Goal: Task Accomplishment & Management: Use online tool/utility

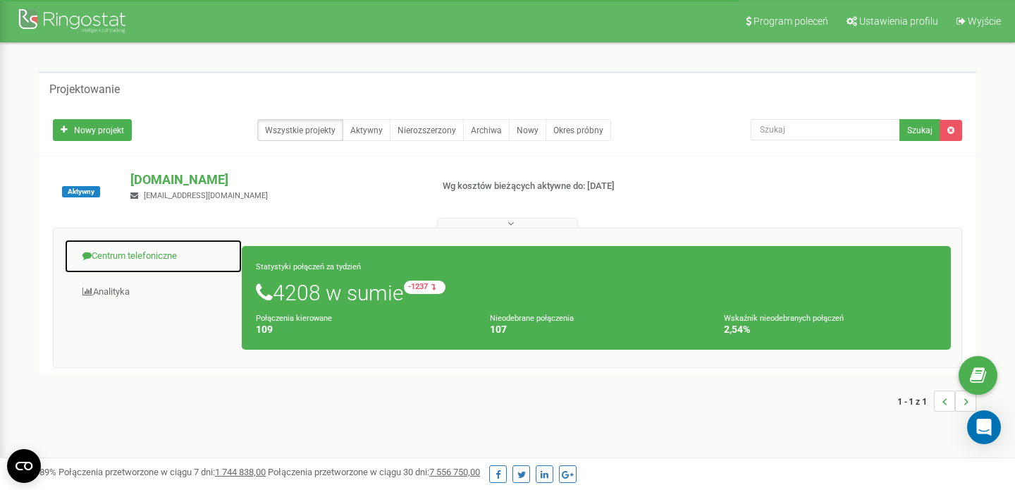
click at [155, 256] on font "Centrum telefoniczne" at bounding box center [134, 255] width 85 height 11
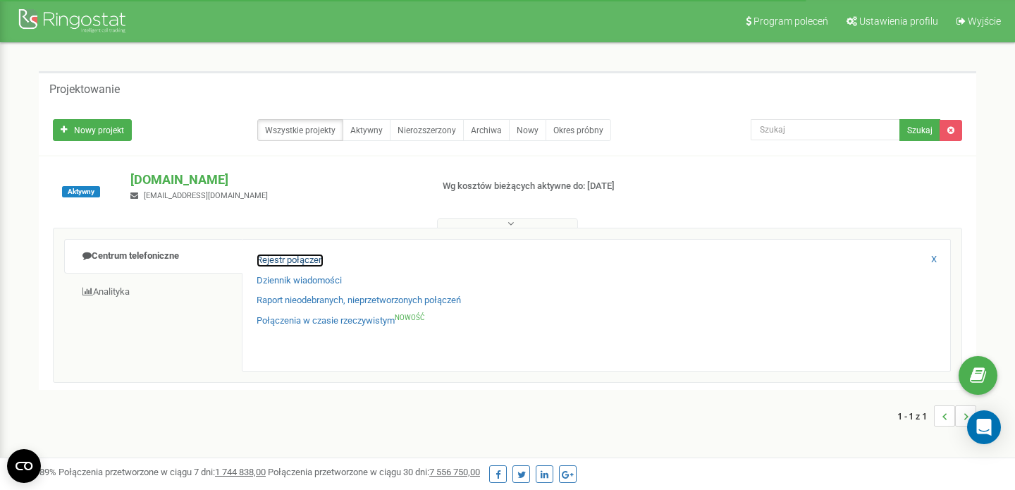
click at [288, 263] on font "Rejestr połączeń" at bounding box center [290, 259] width 67 height 11
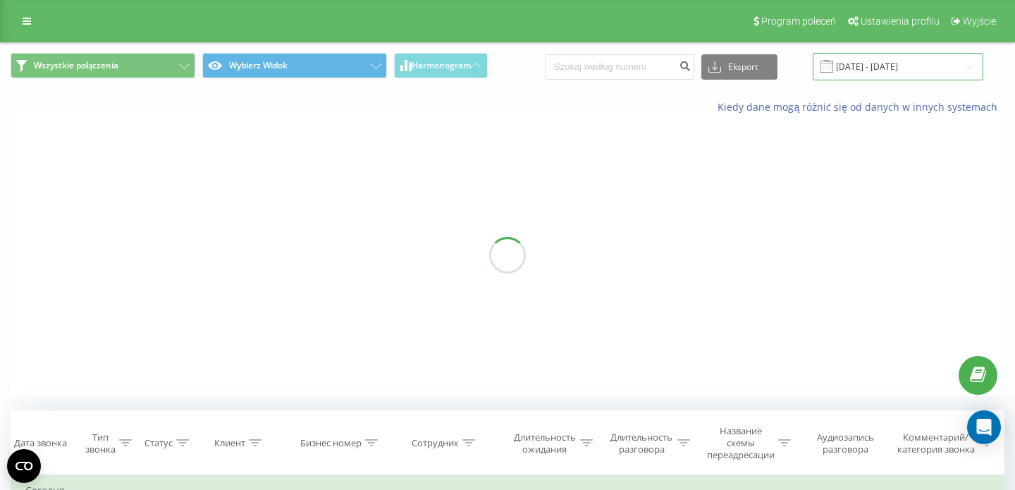
click at [910, 68] on input "[DATE] - [DATE]" at bounding box center [898, 66] width 171 height 27
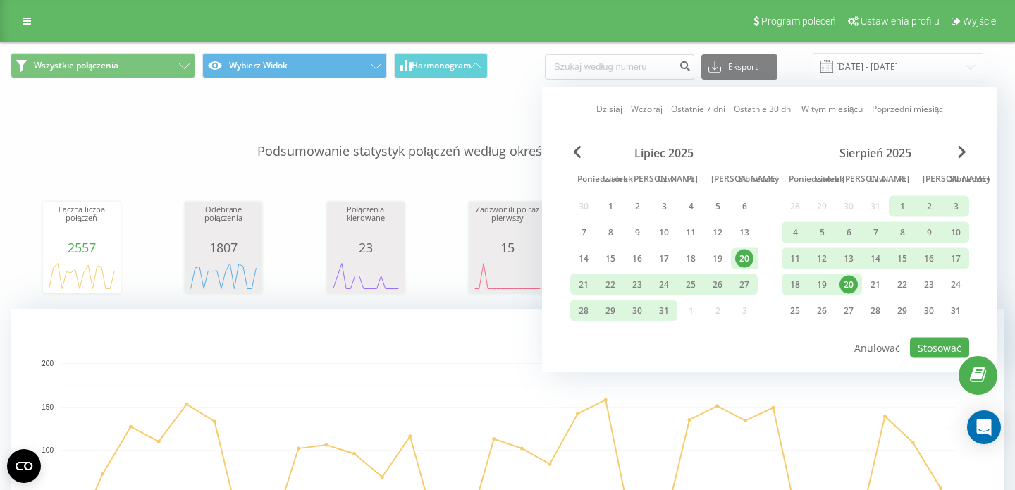
click at [854, 285] on div "20" at bounding box center [849, 285] width 18 height 18
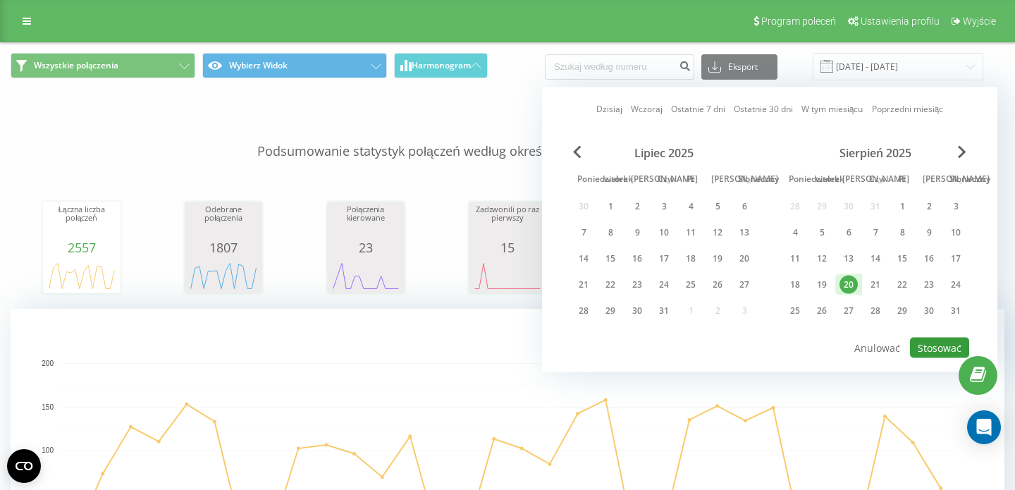
click at [933, 352] on font "Stosować" at bounding box center [940, 347] width 44 height 13
type input "[DATE] - [DATE]"
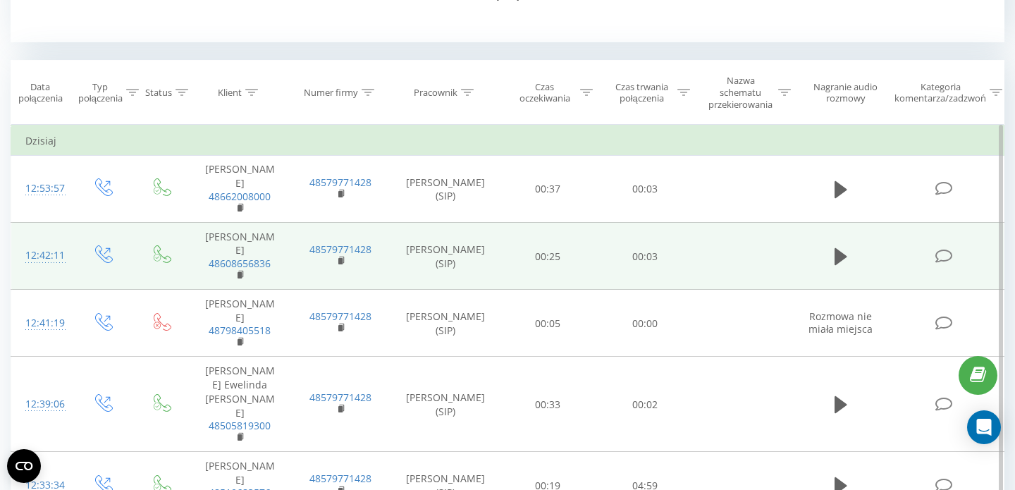
scroll to position [488, 0]
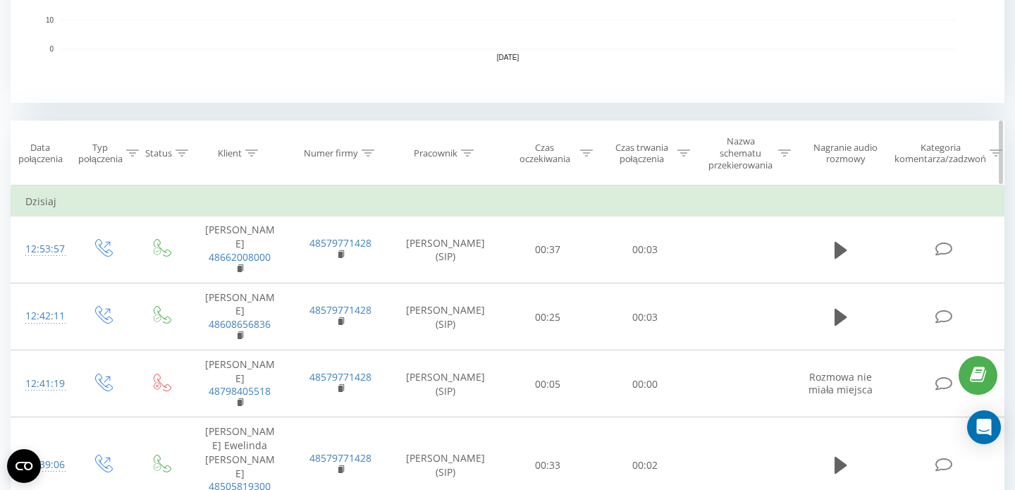
click at [676, 162] on div "Czas trwania połączenia" at bounding box center [649, 154] width 81 height 24
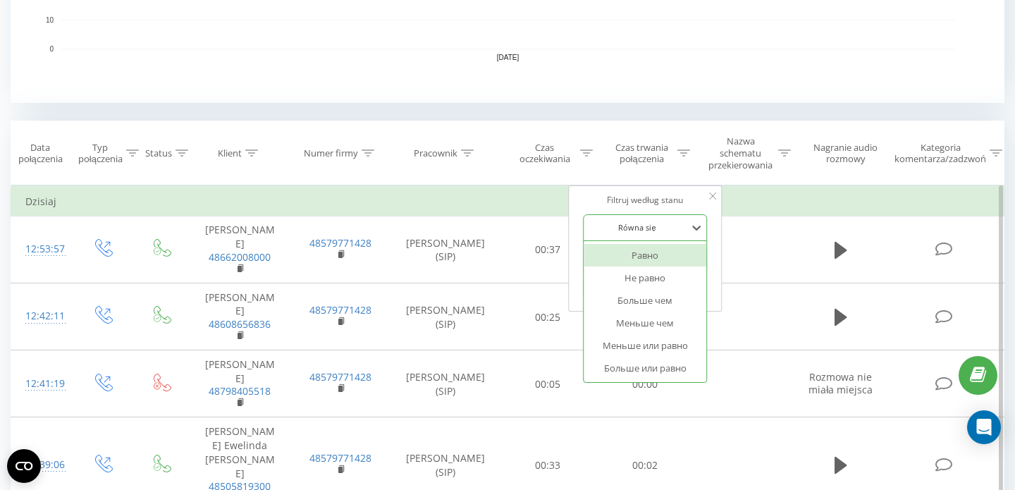
click at [658, 225] on div at bounding box center [637, 227] width 100 height 13
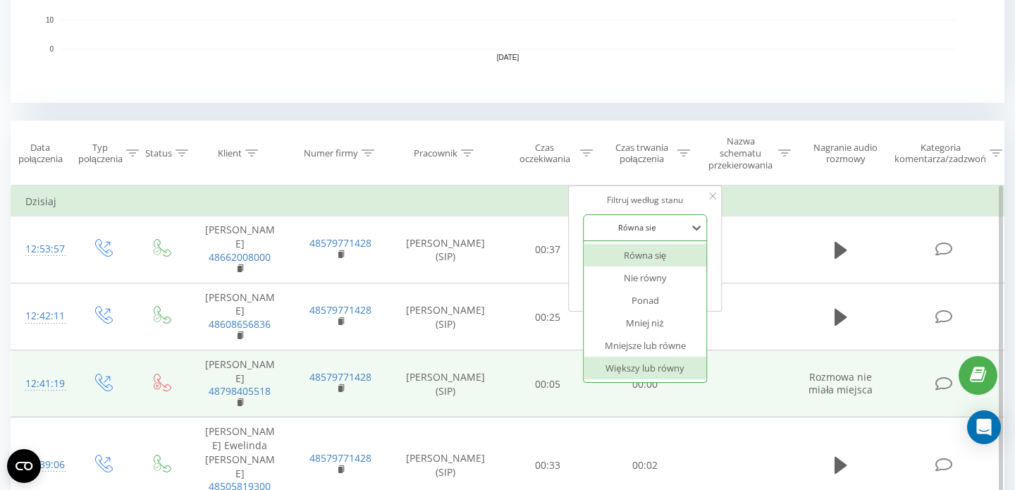
click at [639, 364] on font "Większy lub równy" at bounding box center [645, 368] width 78 height 13
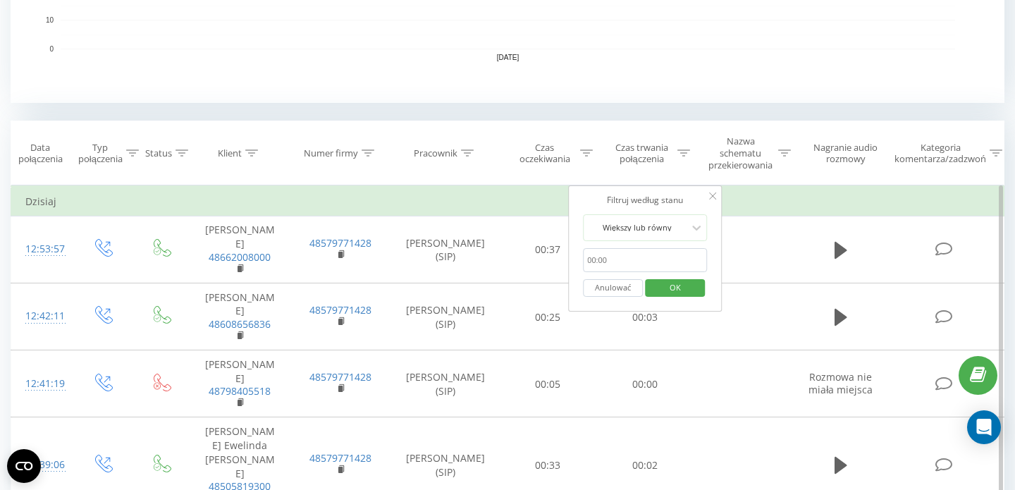
click at [628, 255] on input "text" at bounding box center [645, 260] width 124 height 25
type input "00:20"
click at [671, 290] on font "OK" at bounding box center [675, 287] width 11 height 11
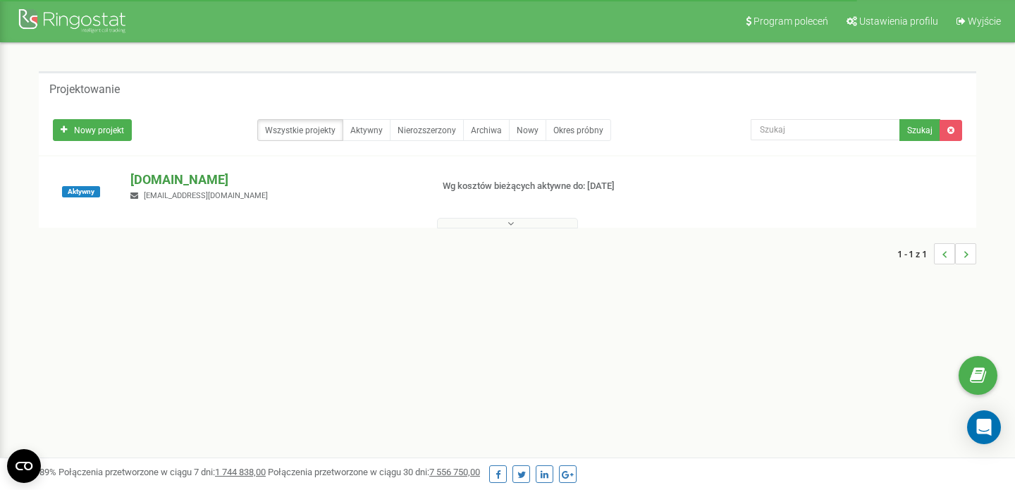
click at [186, 171] on p "[DOMAIN_NAME]" at bounding box center [274, 180] width 289 height 18
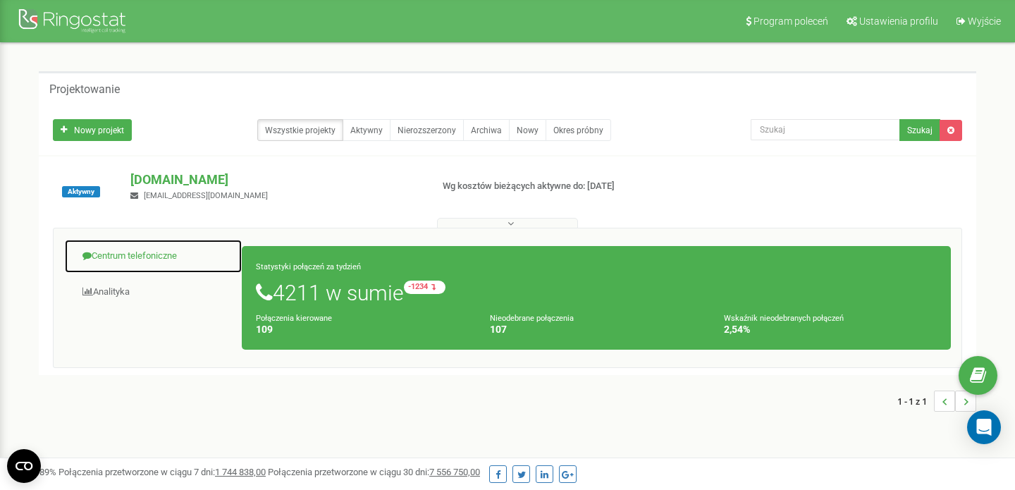
click at [162, 253] on font "Centrum telefoniczne" at bounding box center [134, 255] width 85 height 11
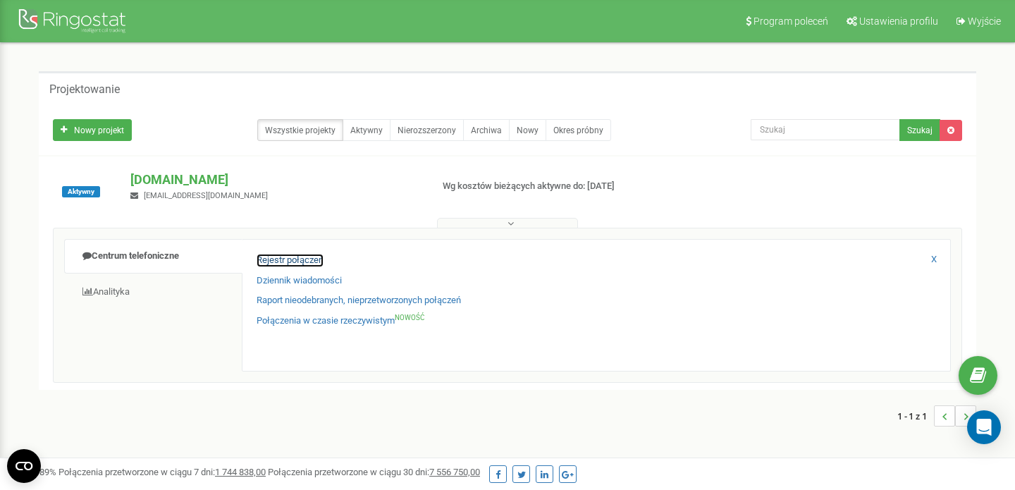
click at [279, 258] on font "Rejestr połączeń" at bounding box center [290, 259] width 67 height 11
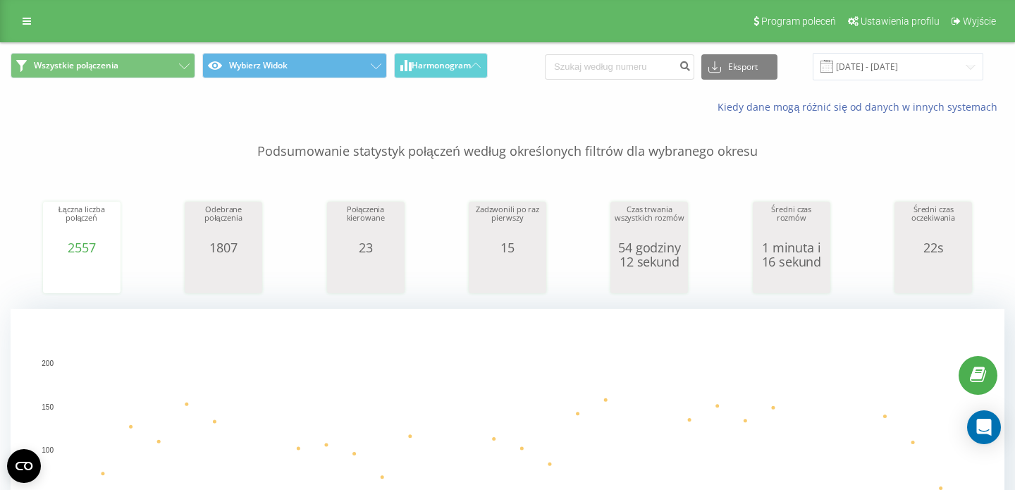
click at [833, 69] on span at bounding box center [827, 66] width 13 height 13
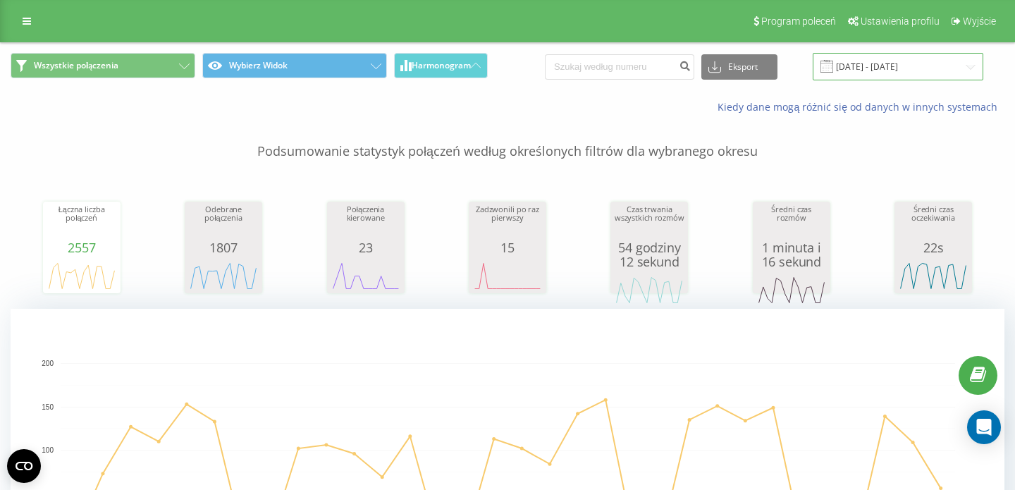
click at [953, 68] on input "20.07.2025 - 20.08.2025" at bounding box center [898, 66] width 171 height 27
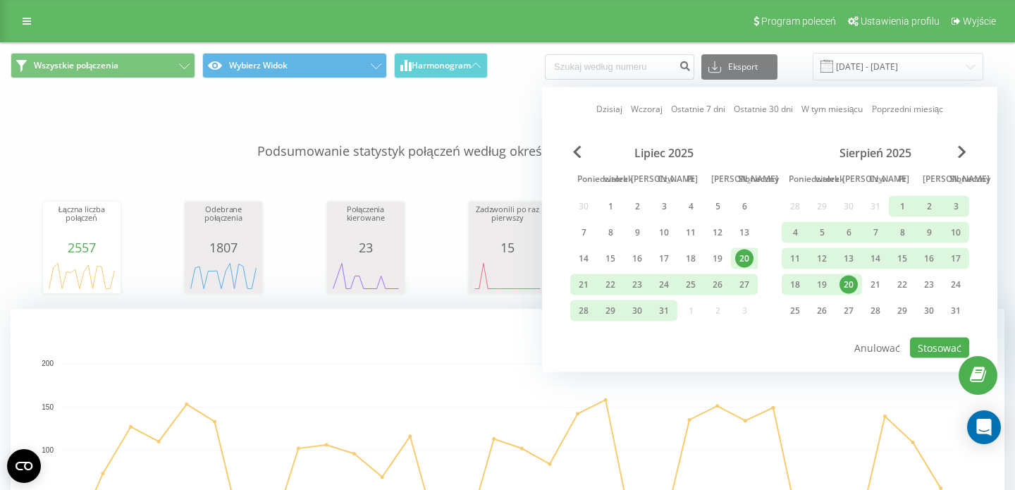
click at [852, 289] on font "20" at bounding box center [849, 284] width 10 height 12
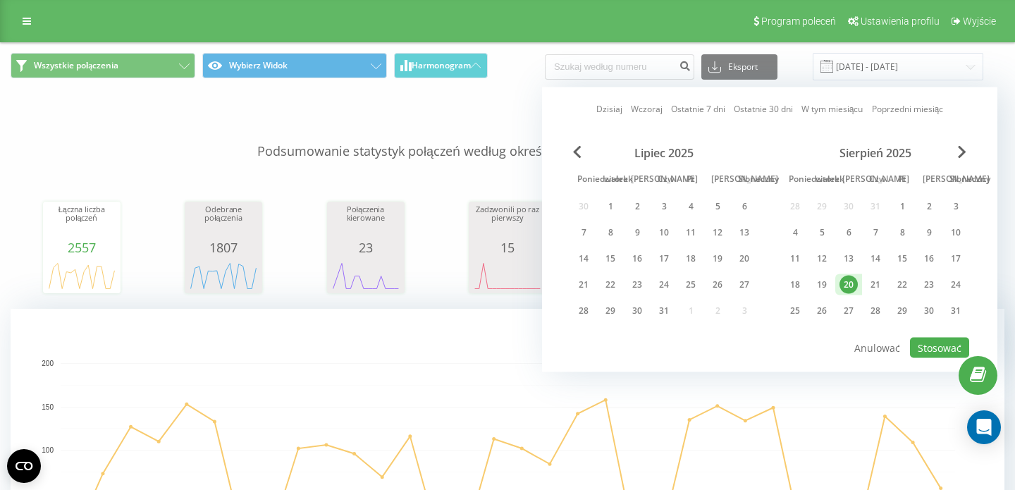
click at [953, 358] on div "Dzisiaj Wczoraj Ostatnie 7 dni Ostatnie 30 dni W tym miesiącu Poprzedni miesiąc…" at bounding box center [769, 229] width 455 height 285
click at [950, 354] on button "Stosować" at bounding box center [939, 348] width 59 height 20
type input "[DATE] - [DATE]"
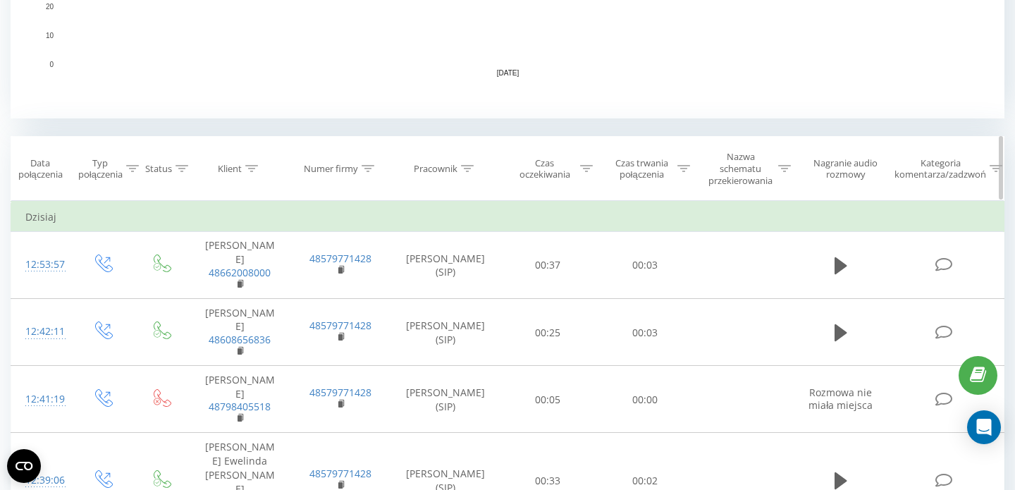
scroll to position [484, 0]
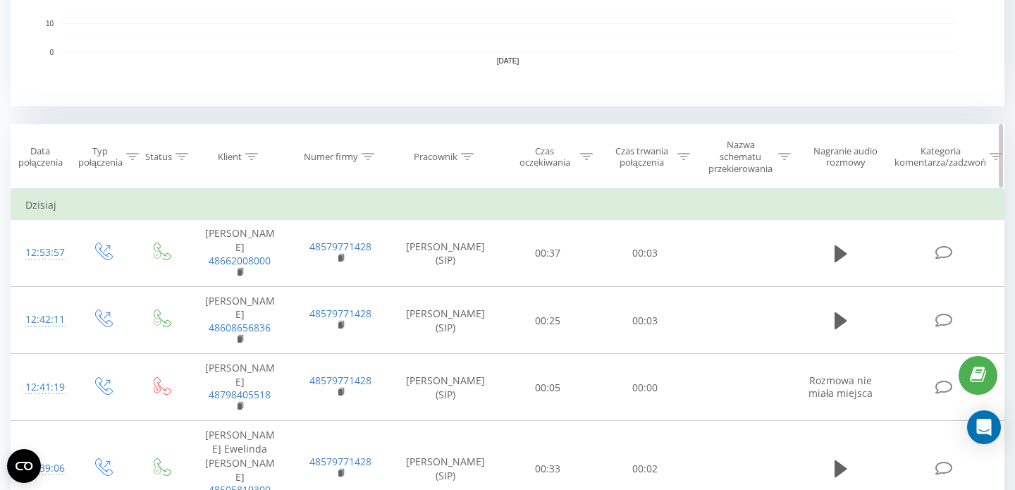
click at [680, 167] on div "Czas trwania połączenia" at bounding box center [649, 157] width 81 height 24
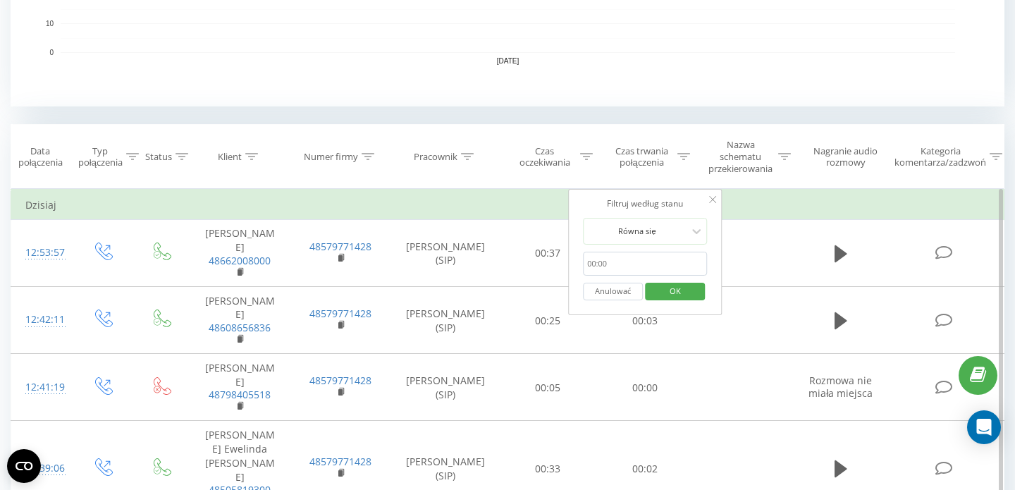
click at [643, 263] on input "text" at bounding box center [645, 264] width 124 height 25
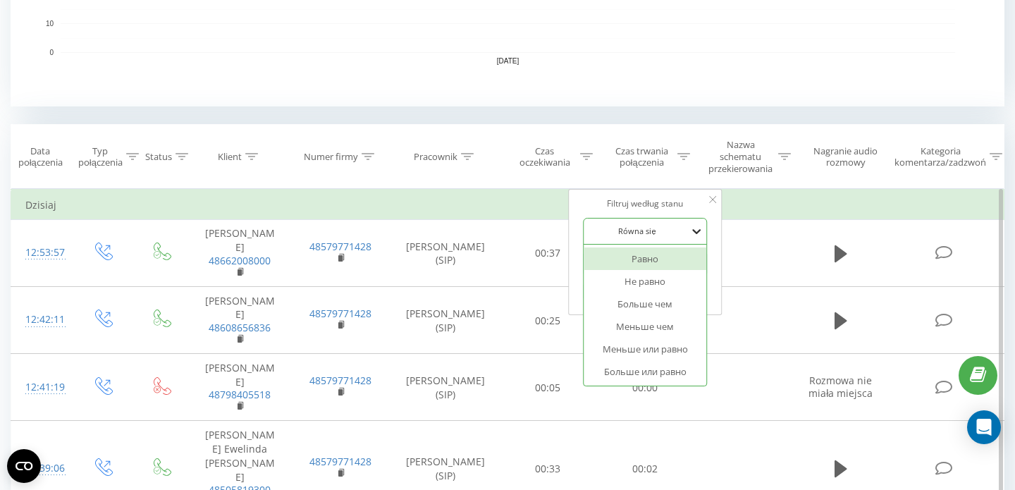
click at [690, 224] on icon at bounding box center [696, 231] width 14 height 14
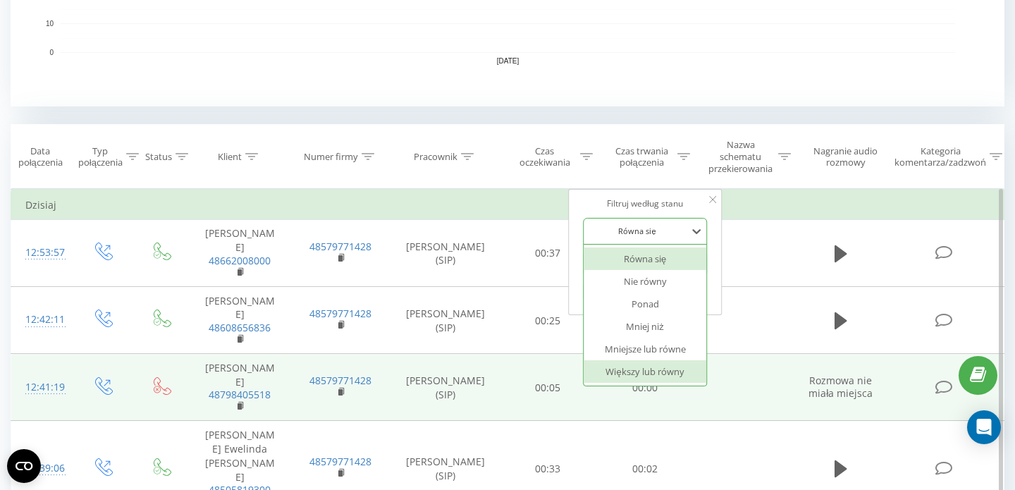
click at [653, 370] on font "Większy lub równy" at bounding box center [645, 371] width 78 height 13
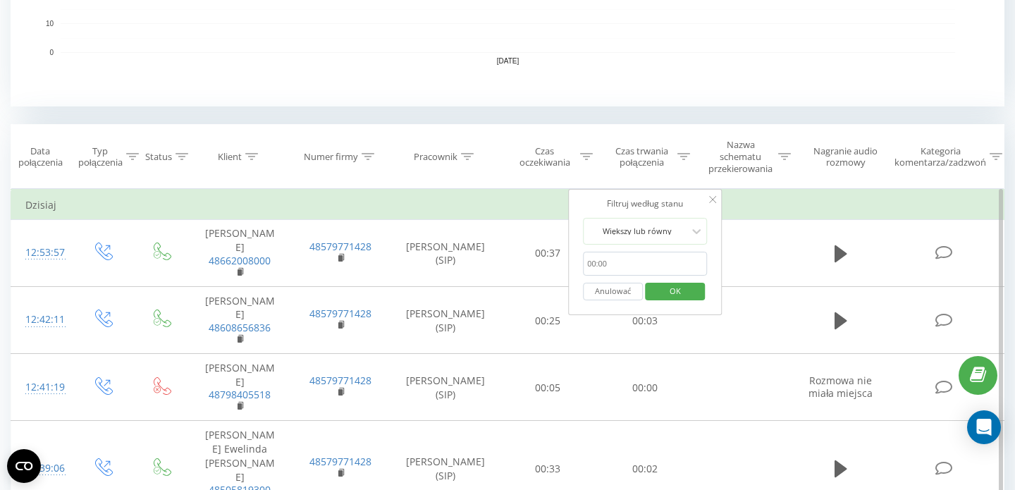
click at [638, 264] on input "text" at bounding box center [645, 264] width 124 height 25
type input "00:20"
click button "OK" at bounding box center [675, 292] width 60 height 18
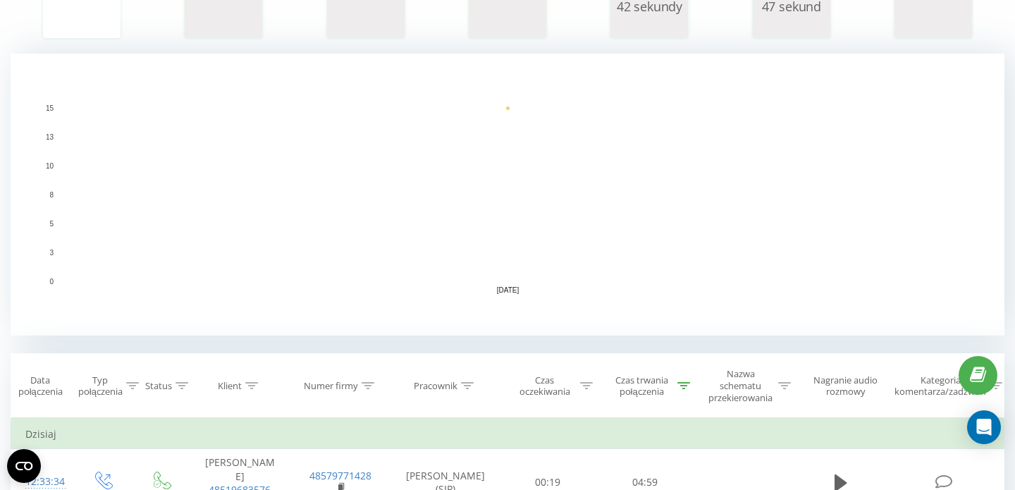
scroll to position [537, 0]
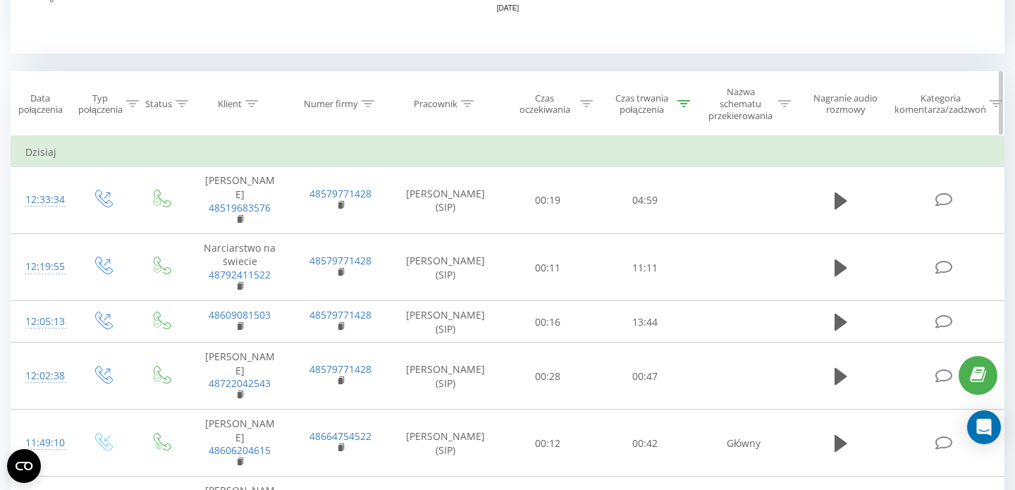
click at [680, 99] on div at bounding box center [683, 104] width 13 height 12
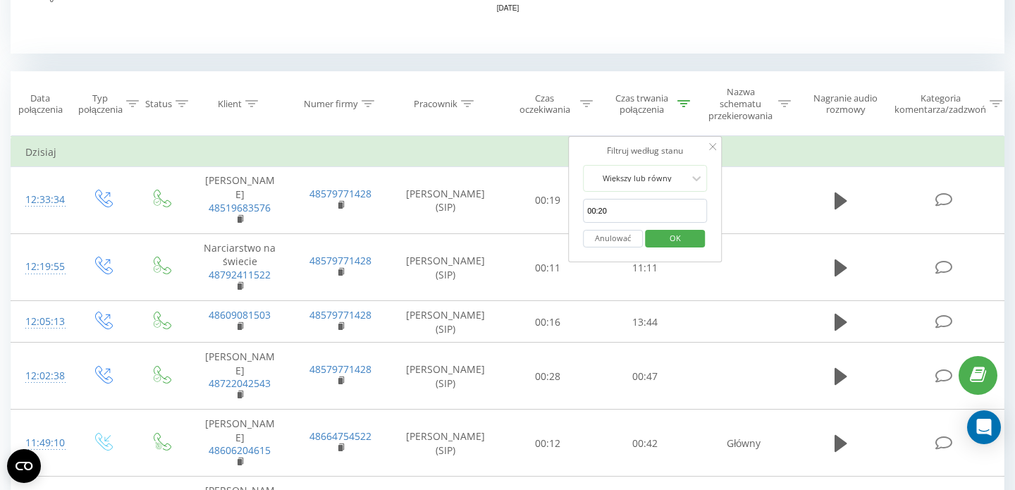
click at [749, 60] on div "Wszystkie połączenia Wybierz Widok Harmonogram Eksport .csv .xls .xlsx 20.08.20…" at bounding box center [508, 353] width 994 height 1695
click at [714, 140] on div at bounding box center [712, 147] width 7 height 14
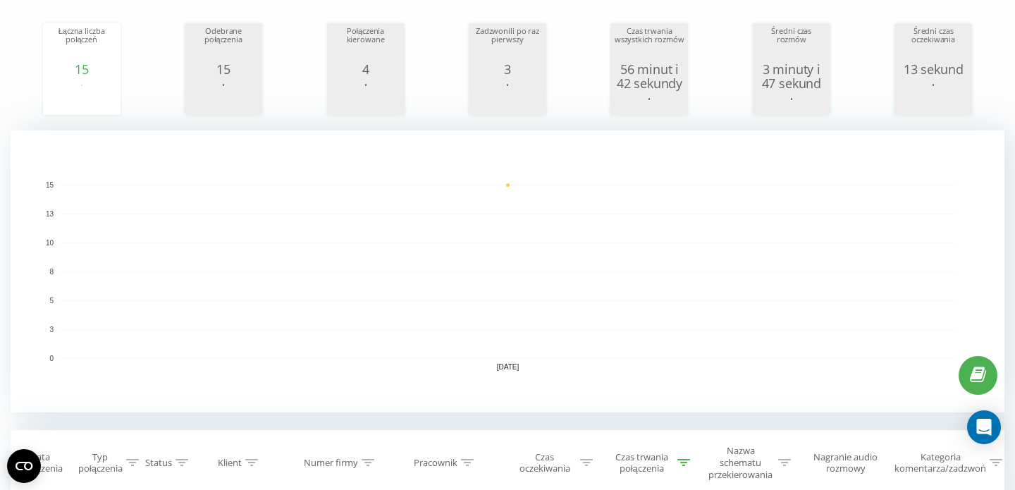
scroll to position [0, 0]
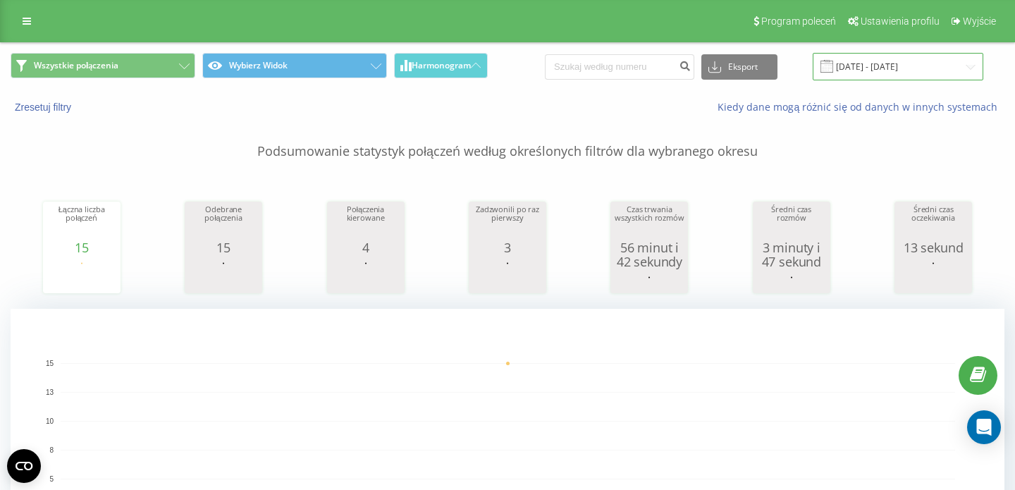
click at [915, 70] on input "[DATE] - [DATE]" at bounding box center [898, 66] width 171 height 27
click at [485, 128] on p "Podsumowanie statystyk połączeń według określonych filtrów dla wybranego okresu" at bounding box center [508, 137] width 994 height 47
